Goal: Information Seeking & Learning: Check status

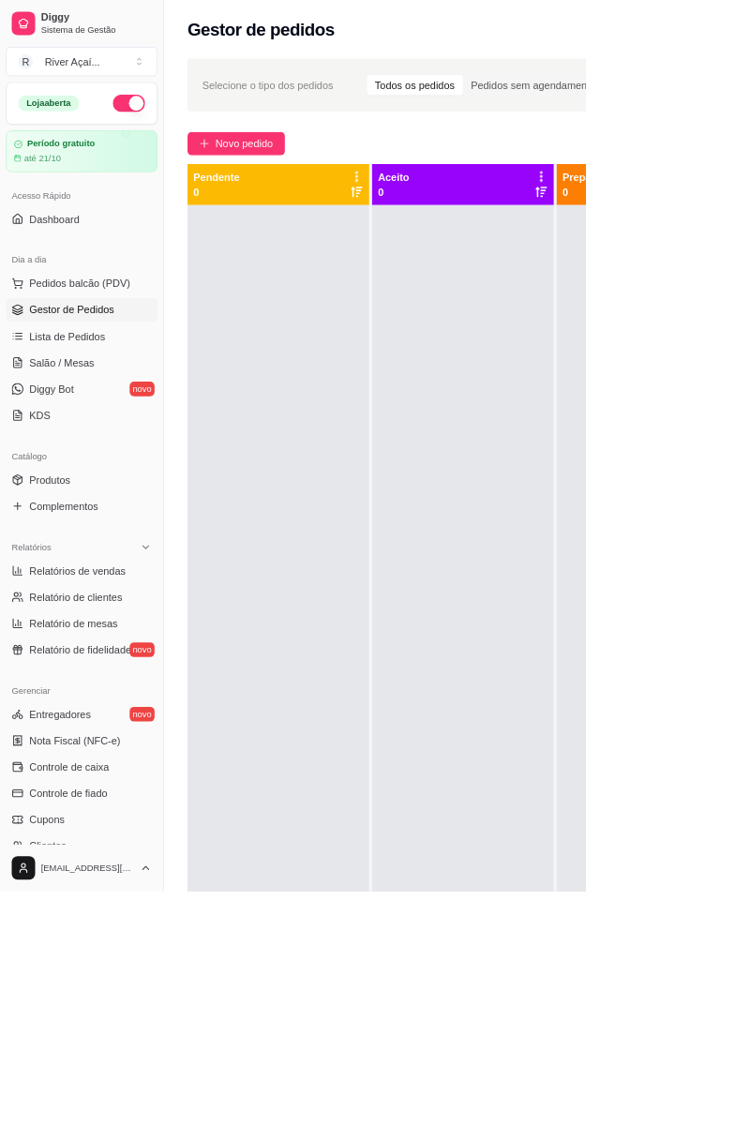
scroll to position [0, 253]
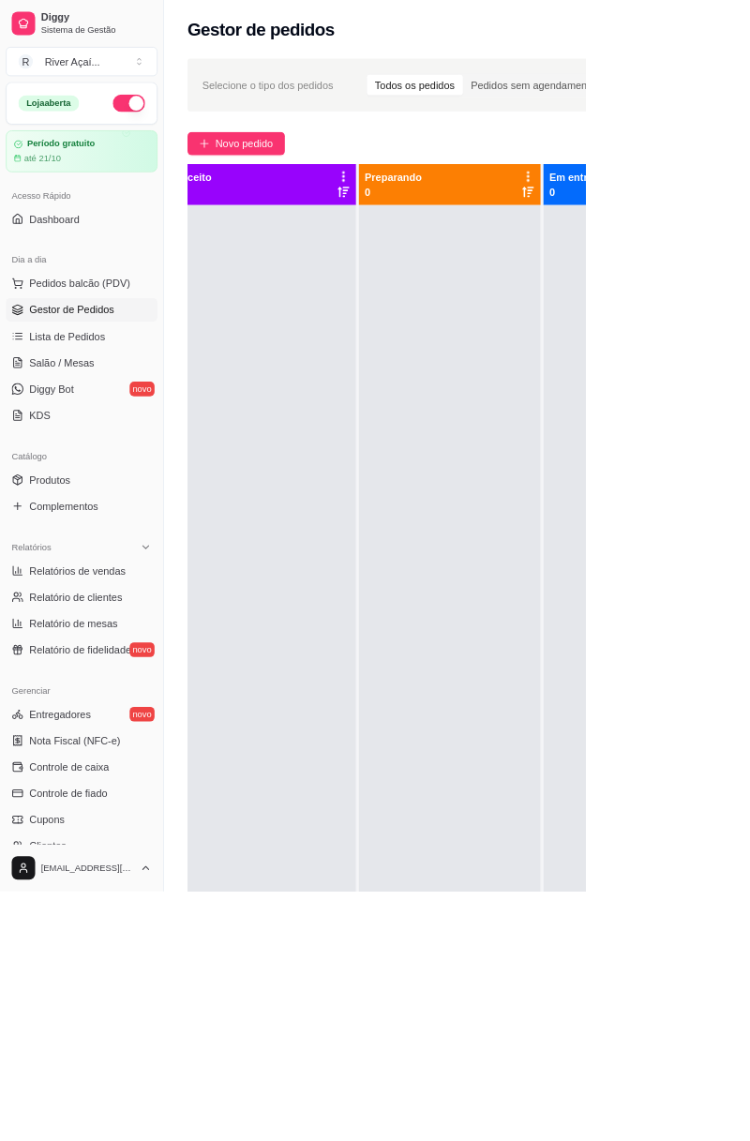
click at [138, 722] on span "Relatórios de vendas" at bounding box center [100, 730] width 124 height 19
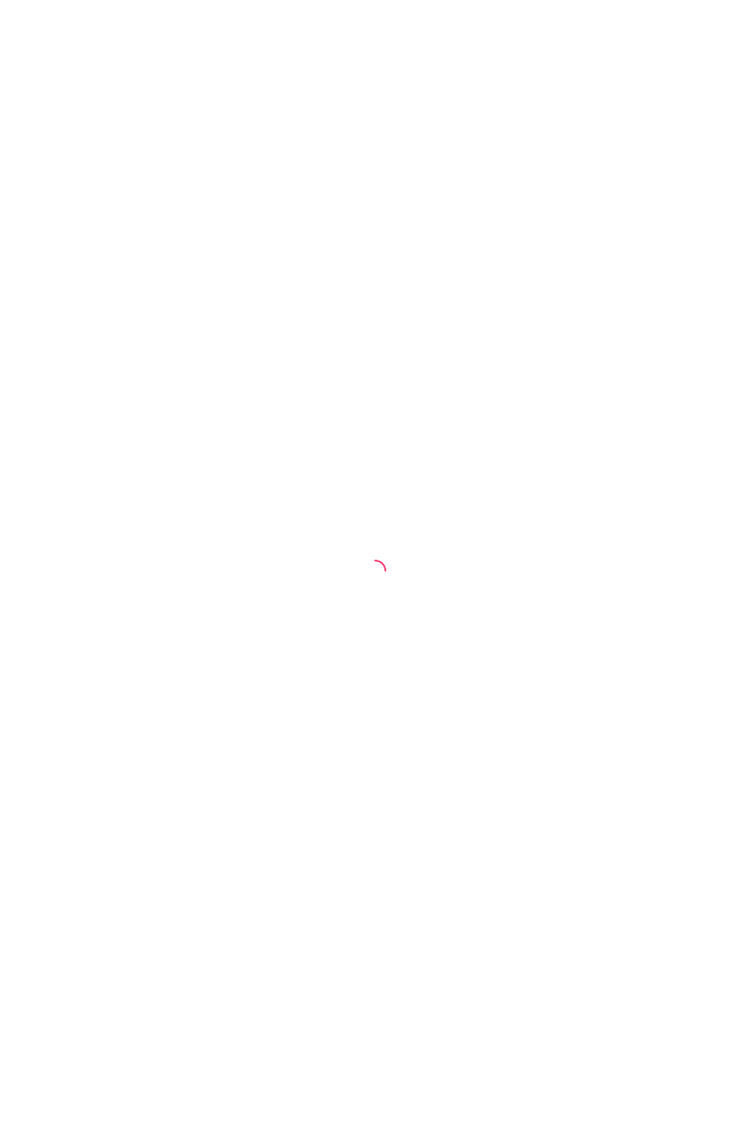
select select "ALL"
select select "0"
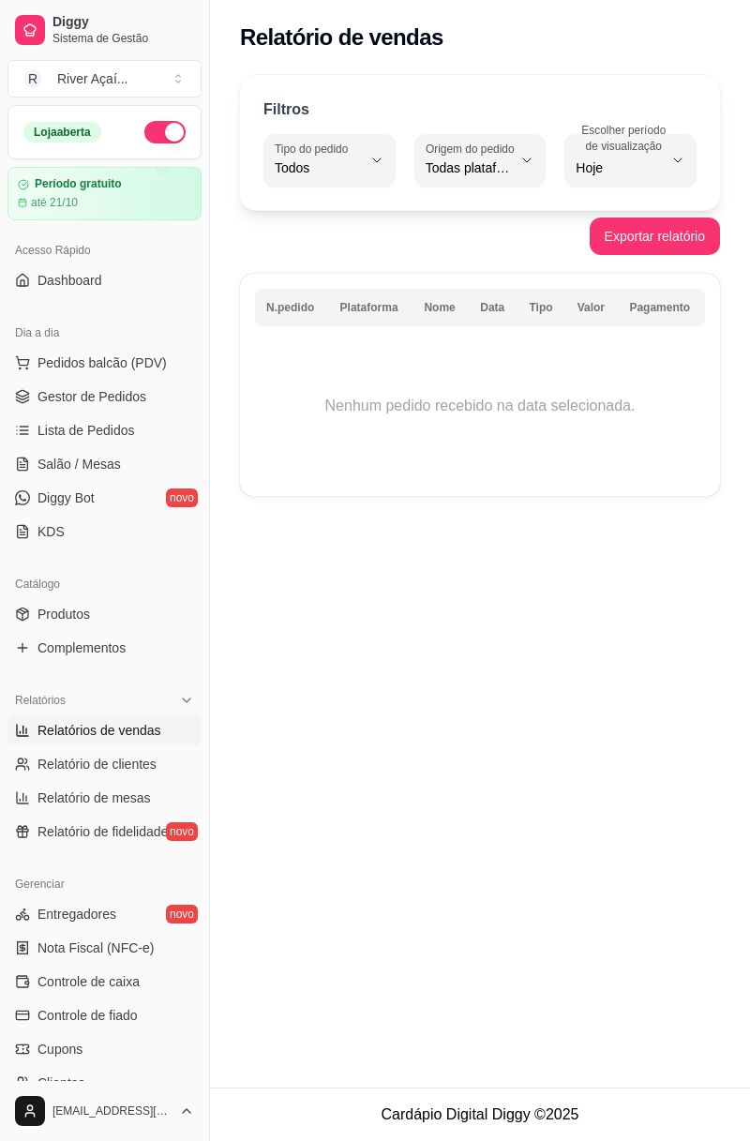
click at [619, 173] on span "Hoje" at bounding box center [619, 167] width 87 height 19
click at [630, 288] on li "7 dias" at bounding box center [631, 273] width 113 height 29
type input "7"
select select "7"
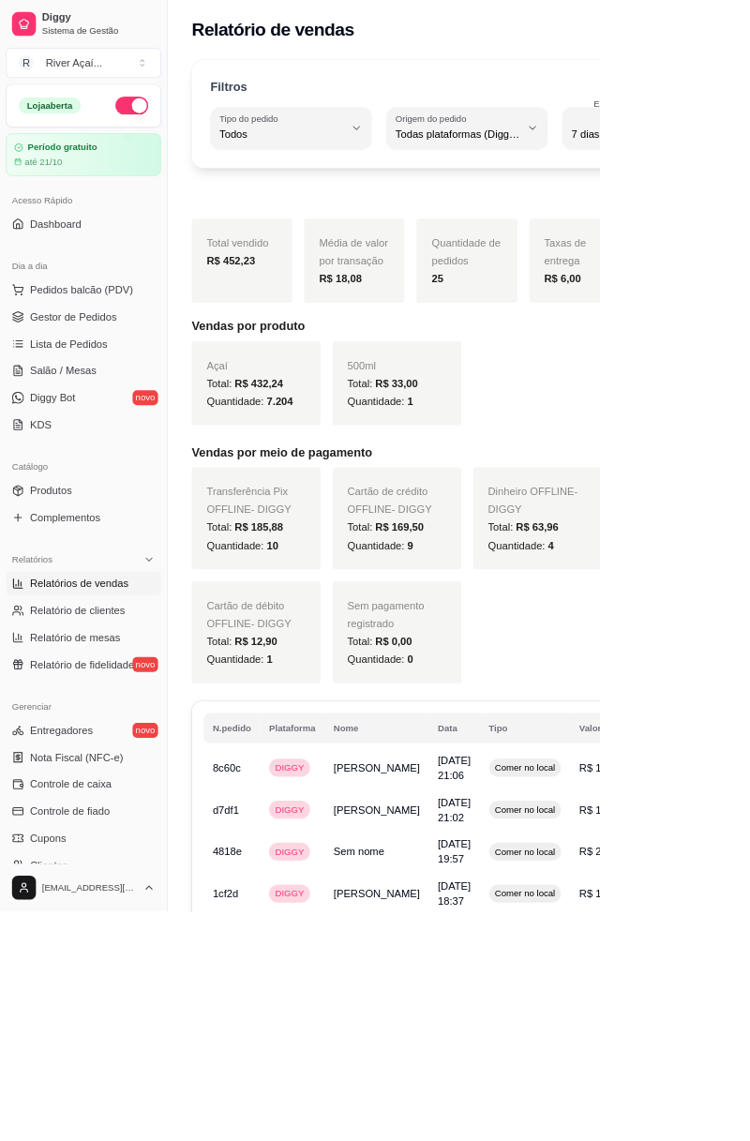
click at [90, 842] on link "Relatório de fidelidade novo" at bounding box center [105, 832] width 194 height 30
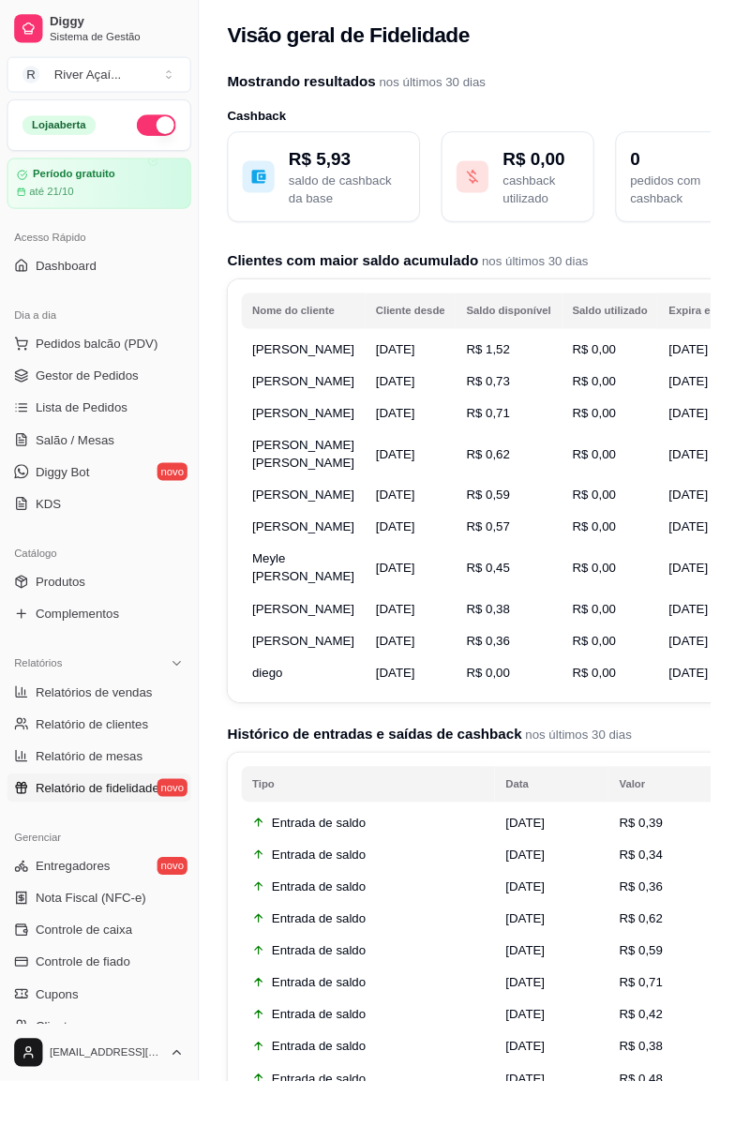
click at [514, 323] on th "Saldo disponível" at bounding box center [537, 328] width 112 height 38
click at [624, 324] on th "Saldo utilizado" at bounding box center [645, 328] width 102 height 38
click at [712, 326] on th "Expira em" at bounding box center [733, 328] width 76 height 38
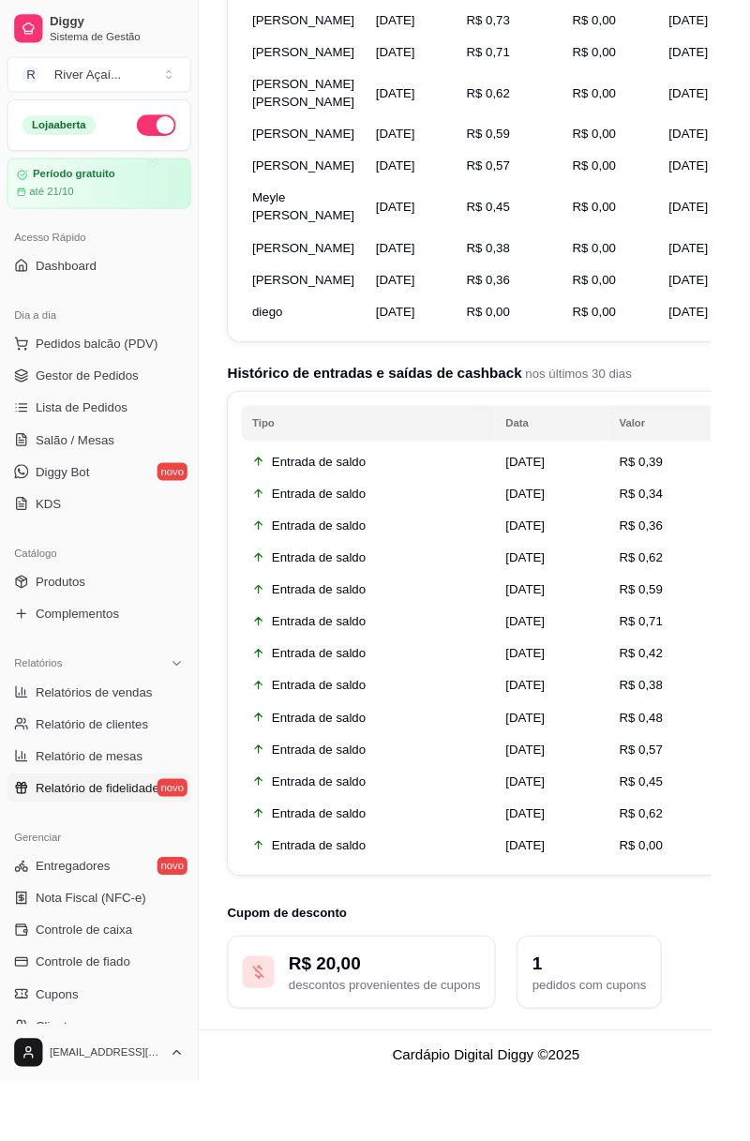
scroll to position [465, 0]
click at [454, 1030] on p "R$ 20,00" at bounding box center [406, 1017] width 203 height 26
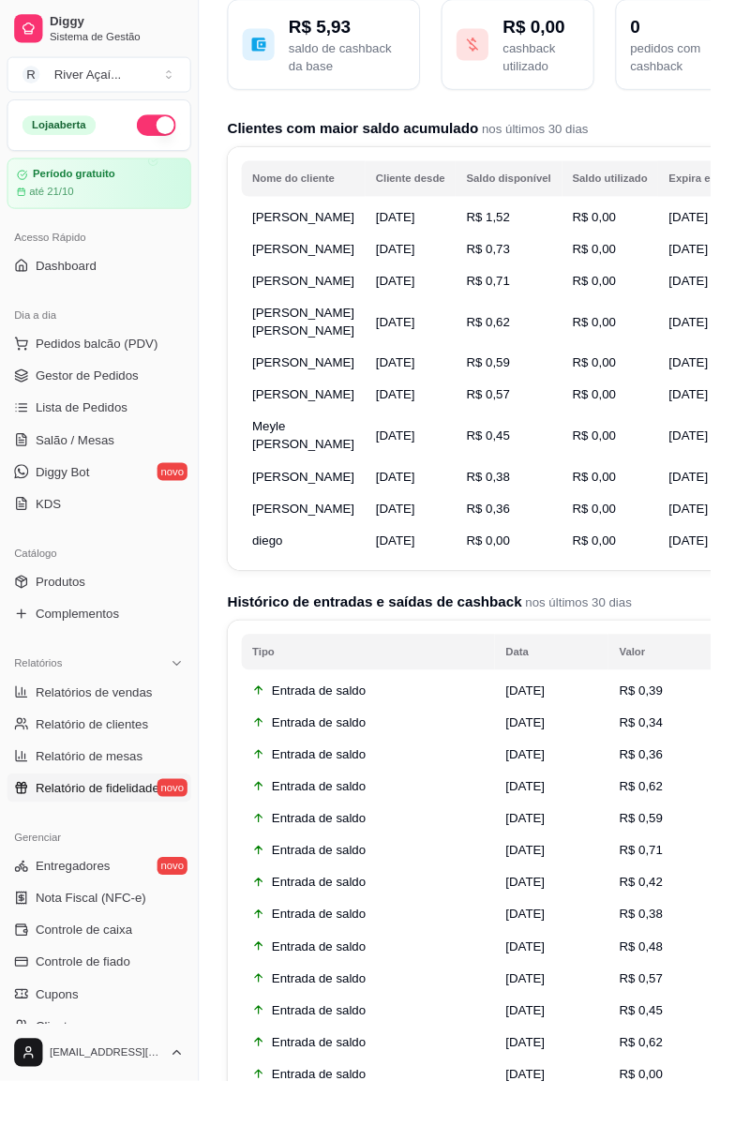
scroll to position [133, 0]
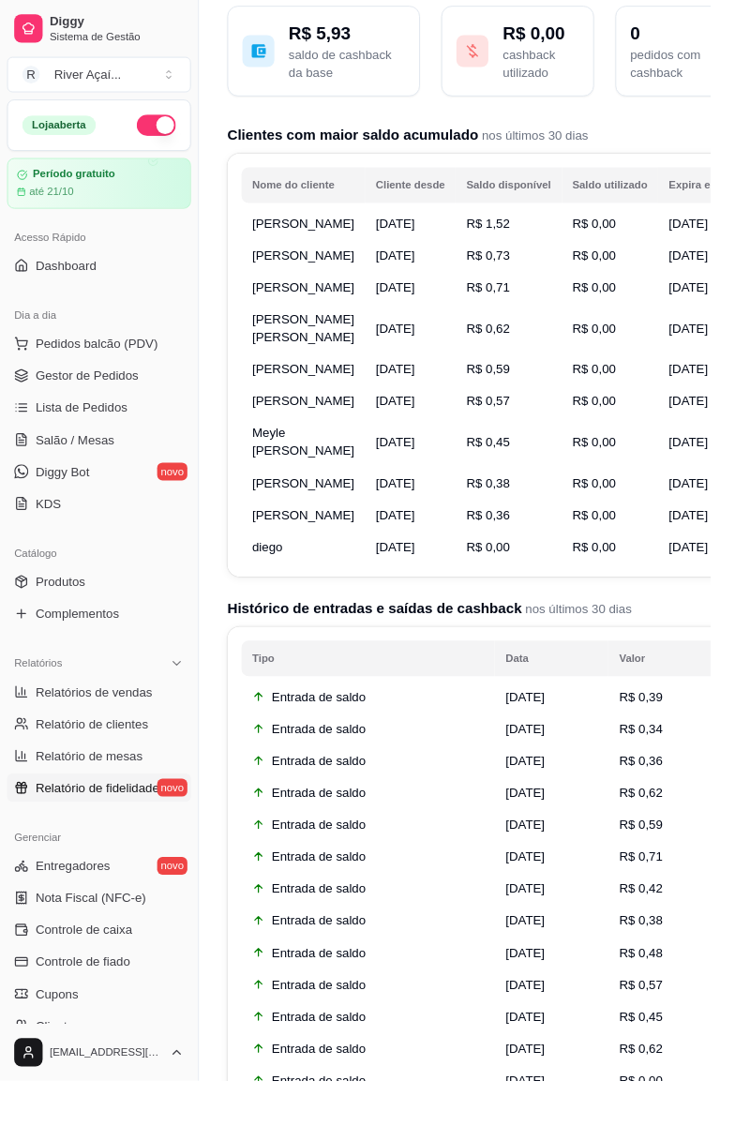
click at [476, 9] on button "R$ 0,00 cashback utilizado" at bounding box center [546, 54] width 161 height 96
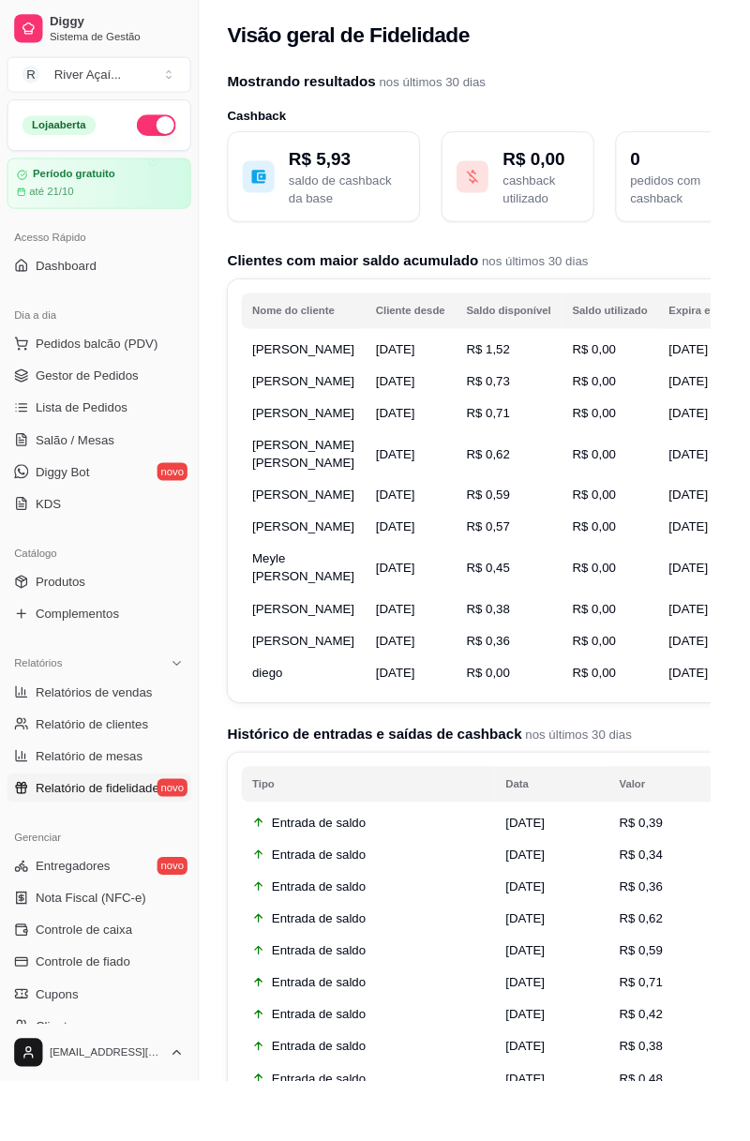
click at [717, 453] on td "[DATE]" at bounding box center [733, 436] width 76 height 34
click at [99, 384] on link "Gestor de Pedidos" at bounding box center [105, 397] width 194 height 30
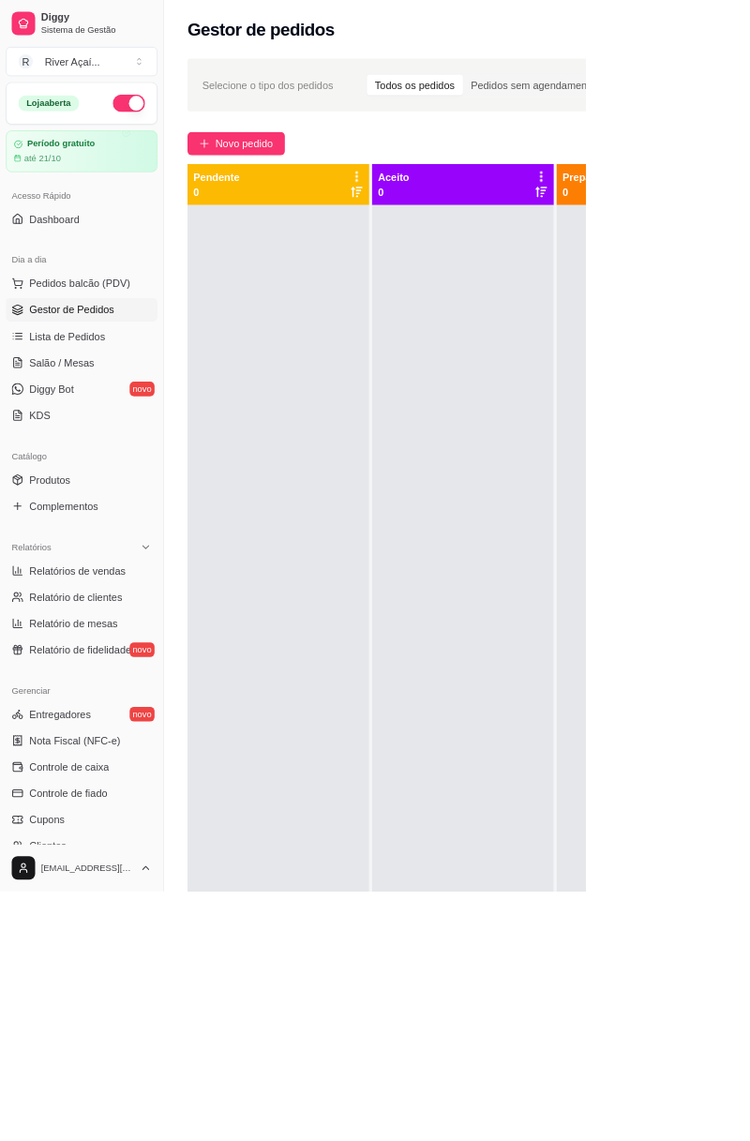
click at [130, 358] on span "Pedidos balcão (PDV)" at bounding box center [102, 362] width 129 height 19
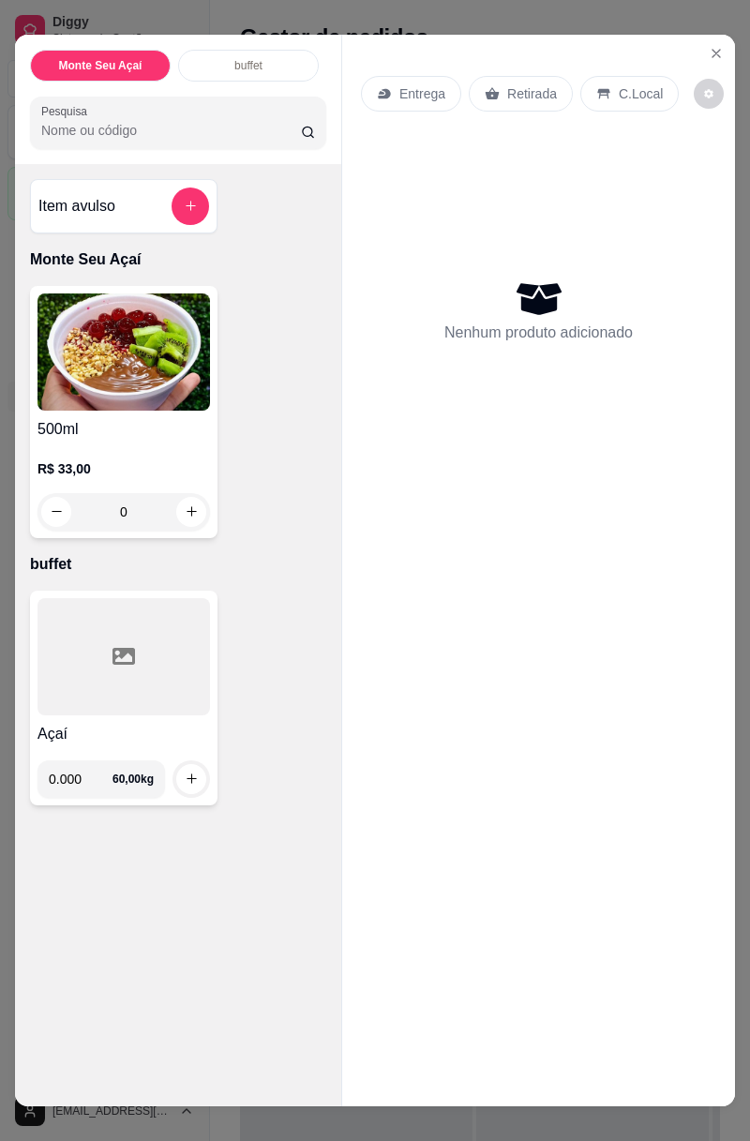
click at [644, 84] on p "C.Local" at bounding box center [641, 93] width 44 height 19
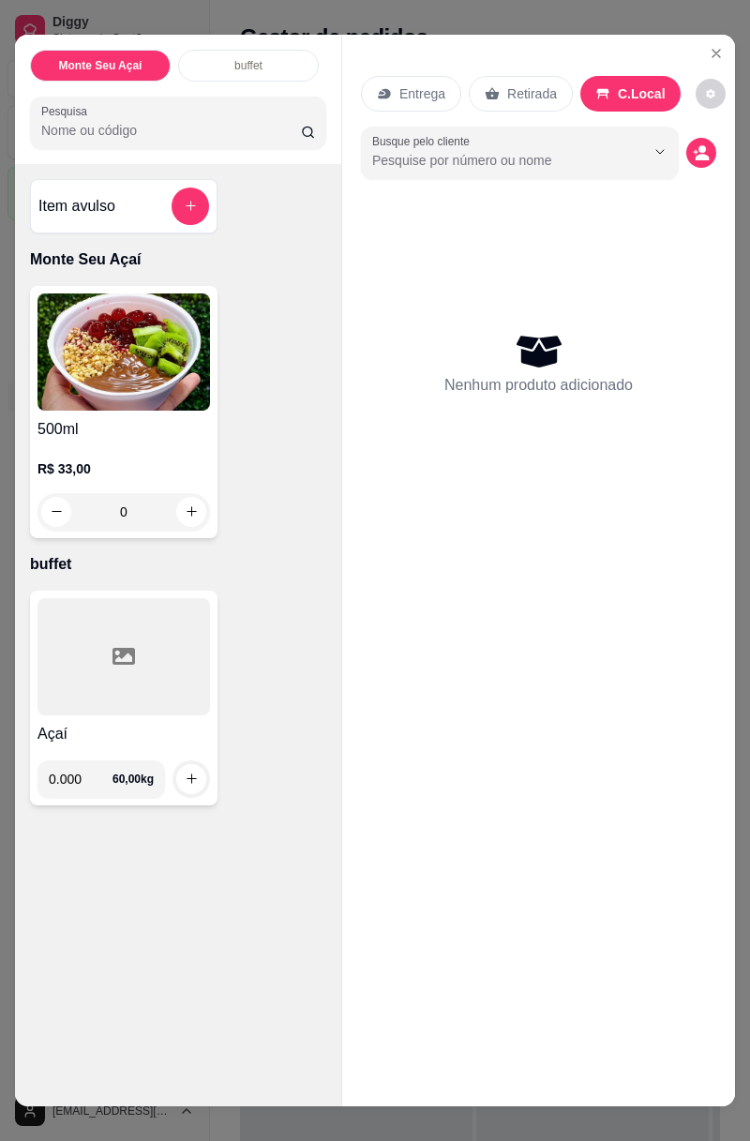
click at [94, 779] on input "0.000" at bounding box center [81, 779] width 64 height 38
click at [705, 49] on button "Close" at bounding box center [716, 53] width 30 height 30
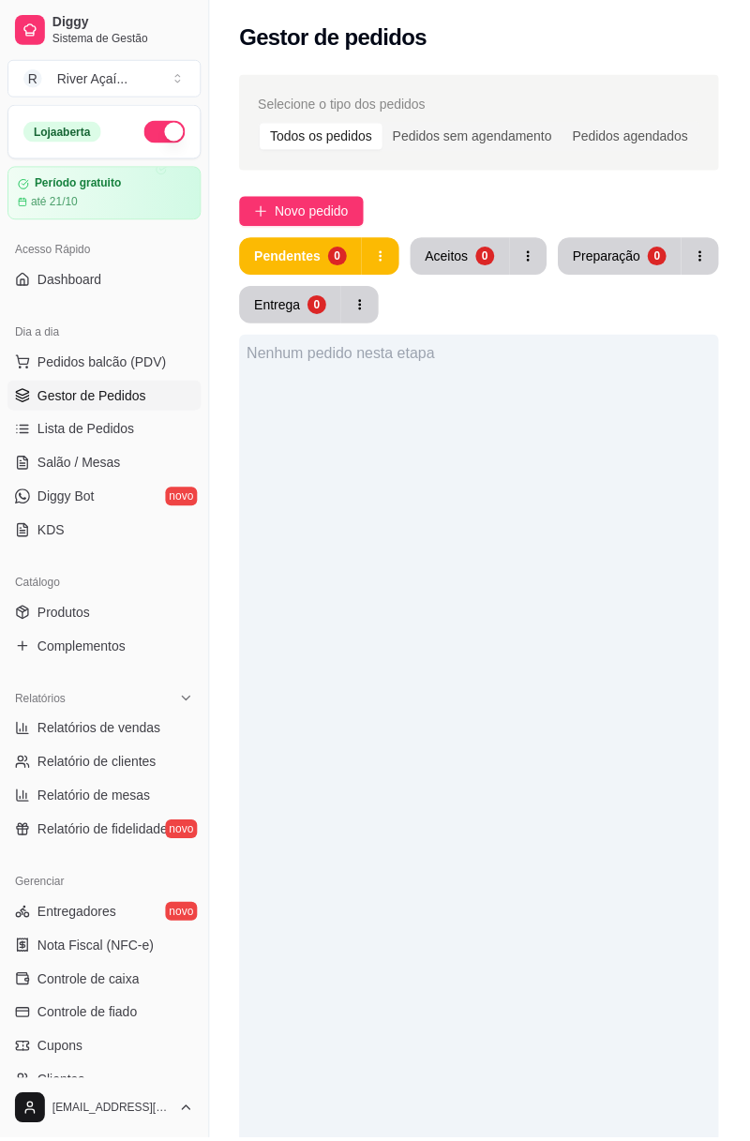
click at [451, 253] on div "Aceitos" at bounding box center [448, 257] width 43 height 19
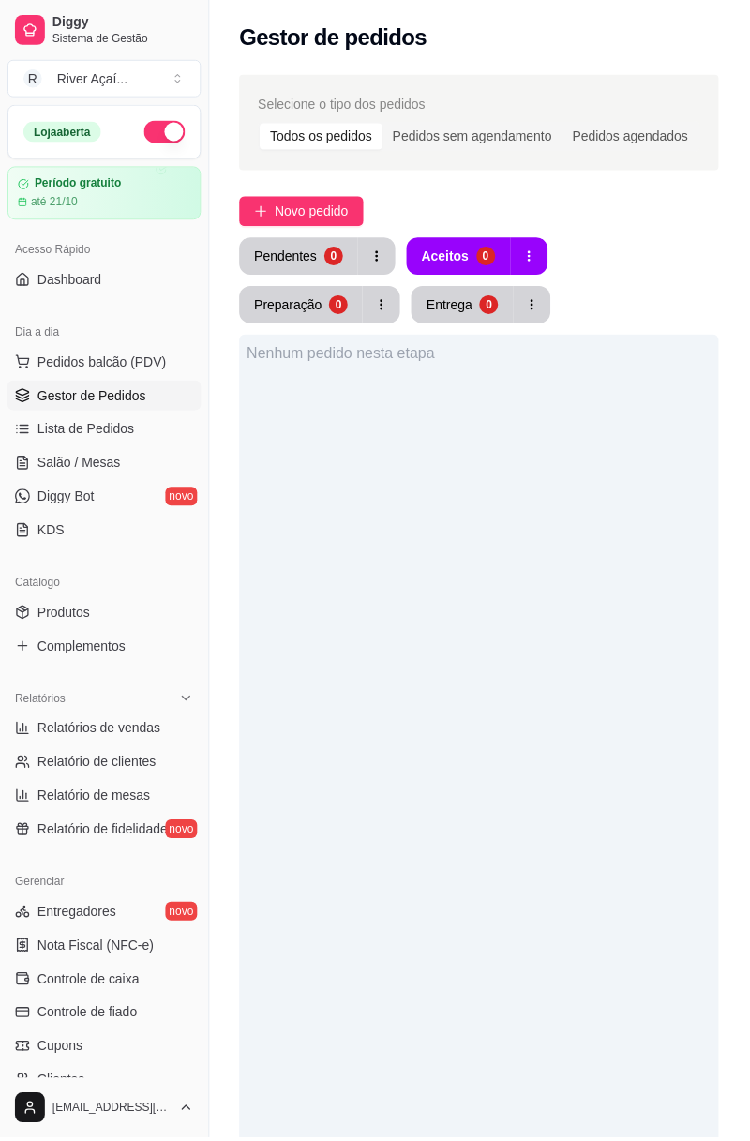
click at [428, 298] on div "Entrega" at bounding box center [451, 305] width 46 height 19
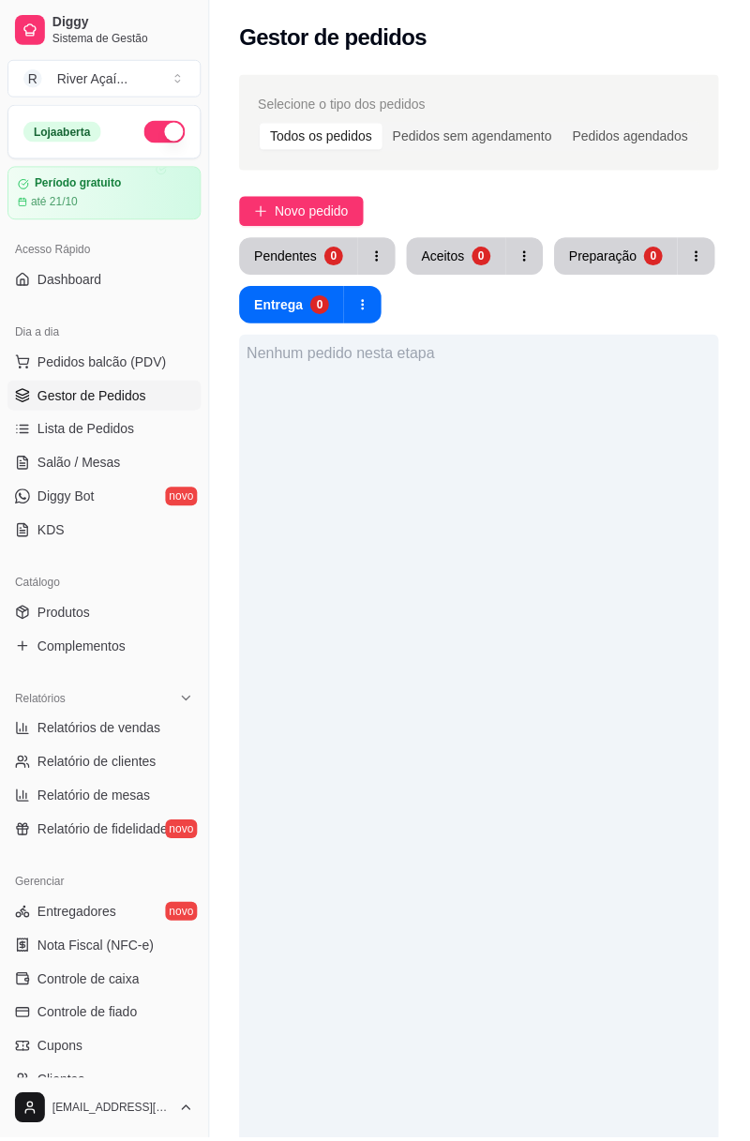
click at [590, 240] on button "Preparação 0" at bounding box center [618, 257] width 124 height 38
